Goal: Task Accomplishment & Management: Use online tool/utility

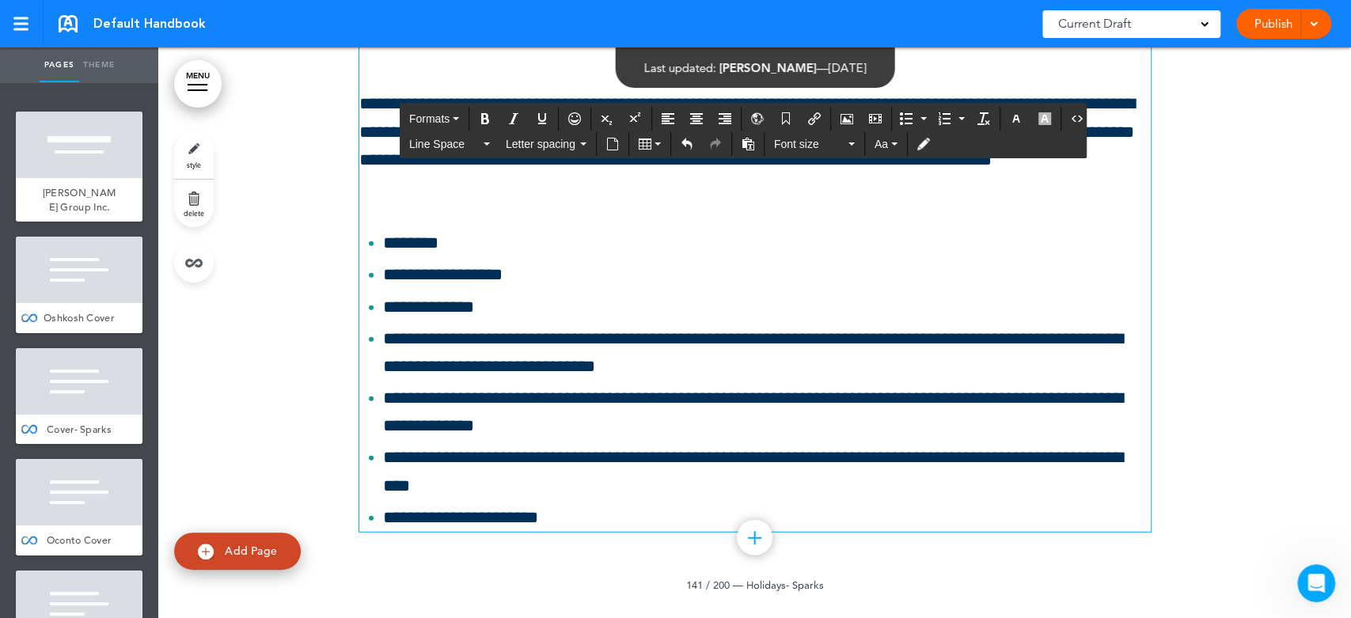
scroll to position [164658, 0]
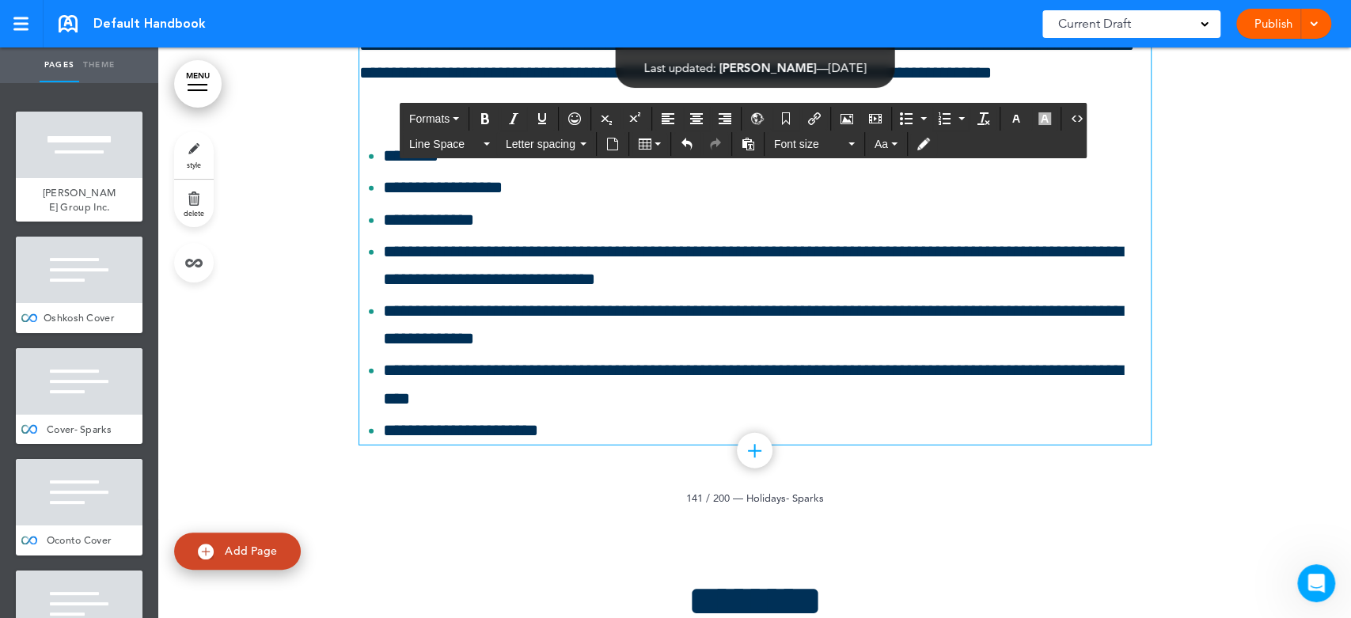
drag, startPoint x: 944, startPoint y: 313, endPoint x: 886, endPoint y: 313, distance: 57.8
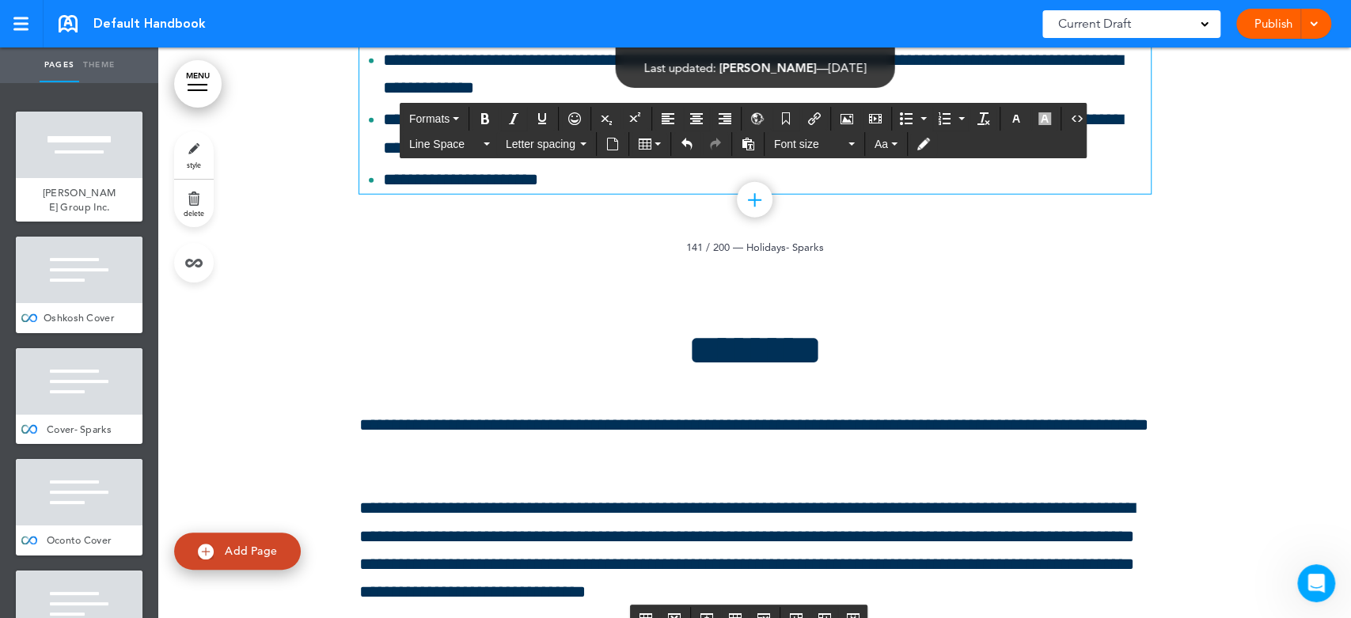
scroll to position [164922, 0]
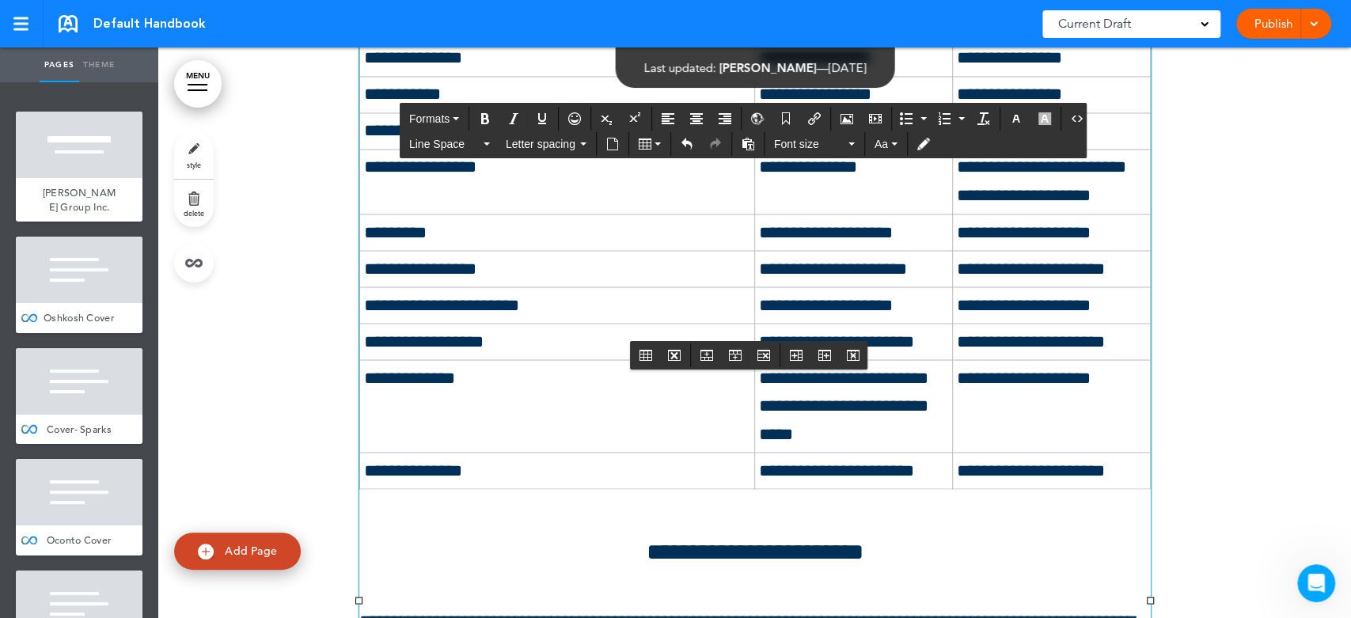
scroll to position [163955, 0]
